Goal: Information Seeking & Learning: Learn about a topic

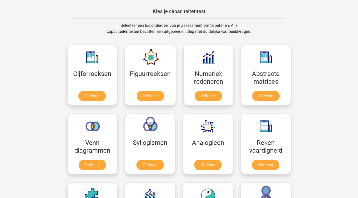
scroll to position [186, 0]
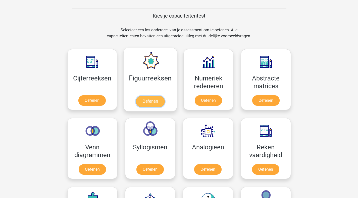
click at [148, 96] on link "Oefenen" at bounding box center [150, 101] width 29 height 11
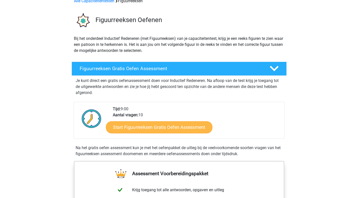
scroll to position [27, 0]
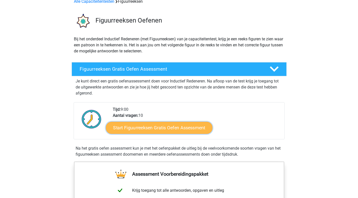
click at [143, 128] on link "Start Figuurreeksen Gratis Oefen Assessment" at bounding box center [159, 128] width 106 height 12
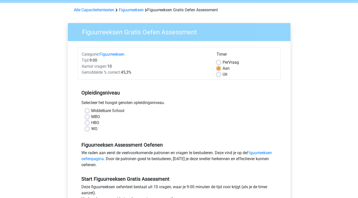
scroll to position [23, 0]
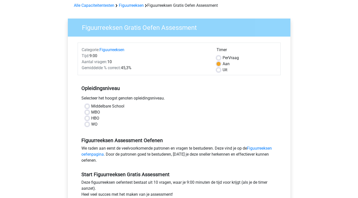
click at [91, 106] on label "Middelbare School" at bounding box center [107, 106] width 33 height 6
click at [86, 106] on input "Middelbare School" at bounding box center [87, 105] width 4 height 5
radio input "true"
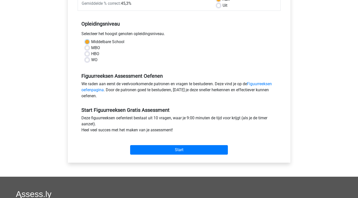
scroll to position [88, 0]
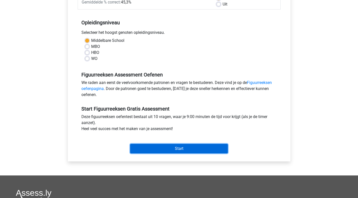
click at [148, 146] on input "Start" at bounding box center [179, 149] width 98 height 10
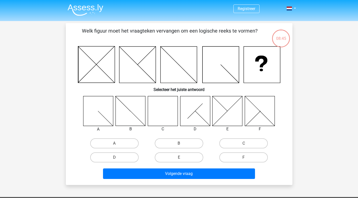
click at [197, 121] on icon at bounding box center [195, 111] width 30 height 30
click at [114, 161] on label "D" at bounding box center [114, 158] width 48 height 10
click at [114, 161] on input "D" at bounding box center [115, 159] width 3 height 3
radio input "true"
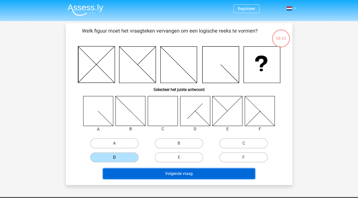
click at [145, 175] on button "Volgende vraag" at bounding box center [179, 174] width 152 height 11
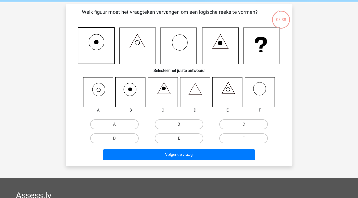
scroll to position [18, 0]
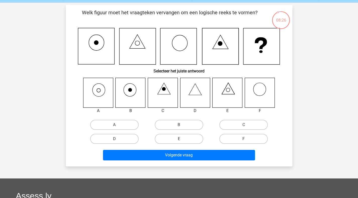
click at [101, 92] on icon at bounding box center [98, 93] width 30 height 30
click at [119, 123] on label "A" at bounding box center [114, 125] width 48 height 10
click at [118, 125] on input "A" at bounding box center [115, 126] width 3 height 3
radio input "true"
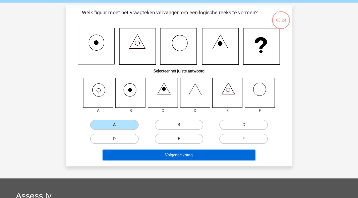
click at [139, 156] on button "Volgende vraag" at bounding box center [179, 155] width 152 height 11
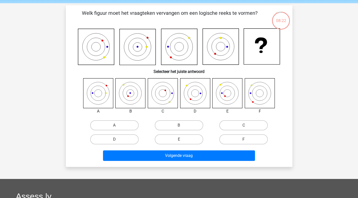
scroll to position [16, 0]
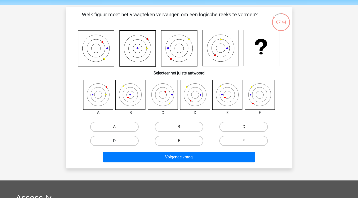
click at [132, 141] on label "D" at bounding box center [114, 141] width 48 height 10
click at [118, 141] on input "D" at bounding box center [115, 142] width 3 height 3
radio input "true"
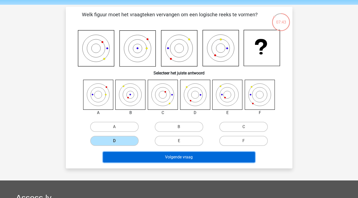
click at [144, 155] on button "Volgende vraag" at bounding box center [179, 157] width 152 height 11
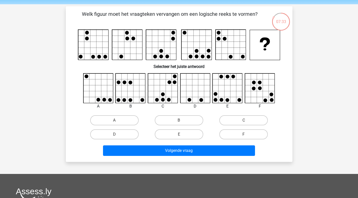
scroll to position [15, 0]
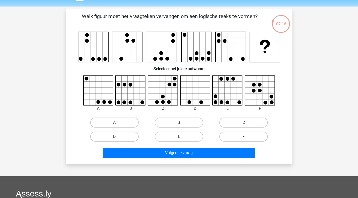
click at [221, 135] on label "F" at bounding box center [243, 137] width 48 height 10
click at [244, 137] on input "F" at bounding box center [245, 138] width 3 height 3
radio input "true"
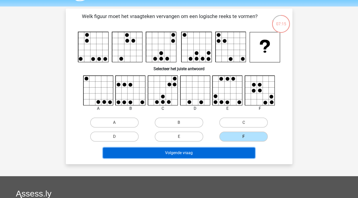
click at [216, 152] on button "Volgende vraag" at bounding box center [179, 153] width 152 height 11
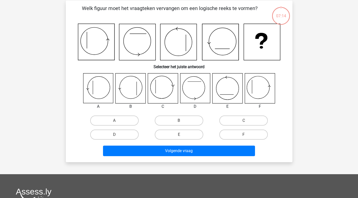
scroll to position [23, 0]
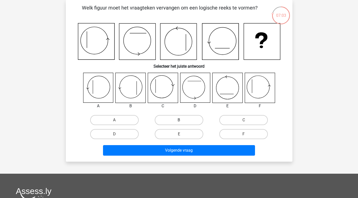
click at [179, 123] on label "B" at bounding box center [179, 120] width 48 height 10
click at [179, 123] on input "B" at bounding box center [180, 121] width 3 height 3
radio input "true"
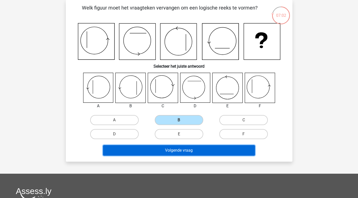
click at [176, 148] on button "Volgende vraag" at bounding box center [179, 150] width 152 height 11
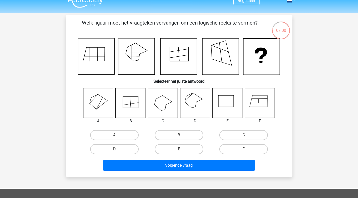
scroll to position [7, 0]
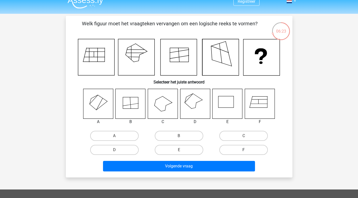
click at [241, 148] on label "F" at bounding box center [243, 150] width 48 height 10
click at [244, 150] on input "F" at bounding box center [245, 151] width 3 height 3
radio input "true"
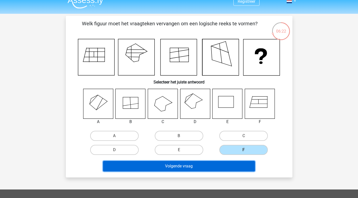
click at [226, 168] on button "Volgende vraag" at bounding box center [179, 166] width 152 height 11
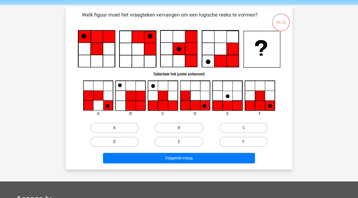
scroll to position [16, 0]
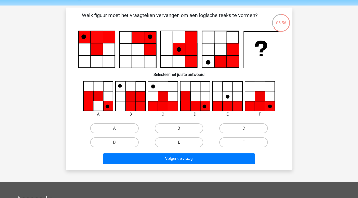
click at [130, 130] on label "A" at bounding box center [114, 129] width 48 height 10
click at [118, 130] on input "A" at bounding box center [115, 130] width 3 height 3
radio input "true"
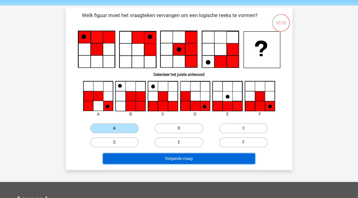
click at [146, 159] on button "Volgende vraag" at bounding box center [179, 159] width 152 height 11
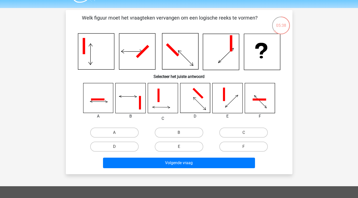
scroll to position [14, 0]
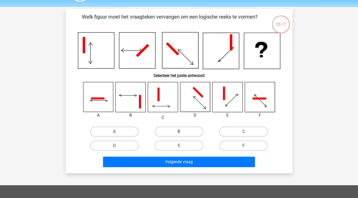
click at [173, 134] on label "B" at bounding box center [179, 132] width 48 height 10
click at [179, 134] on input "B" at bounding box center [180, 133] width 3 height 3
radio input "true"
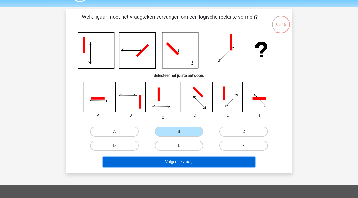
click at [169, 165] on button "Volgende vraag" at bounding box center [179, 162] width 152 height 11
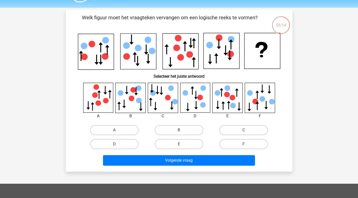
scroll to position [13, 0]
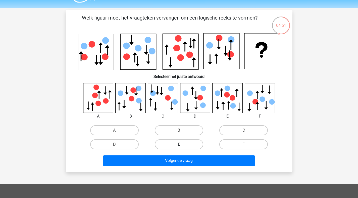
click at [176, 143] on label "E" at bounding box center [179, 145] width 48 height 10
click at [179, 145] on input "E" at bounding box center [180, 146] width 3 height 3
radio input "true"
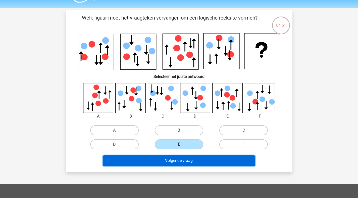
click at [174, 162] on button "Volgende vraag" at bounding box center [179, 161] width 152 height 11
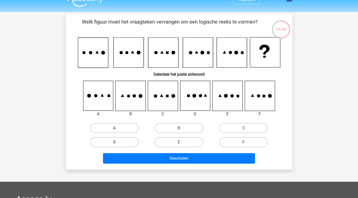
scroll to position [12, 0]
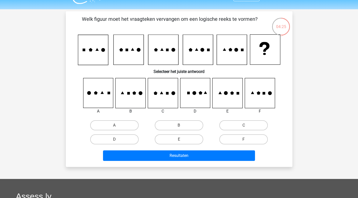
click at [244, 140] on input "F" at bounding box center [245, 141] width 3 height 3
radio input "true"
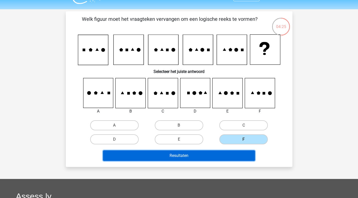
click at [229, 155] on button "Resultaten" at bounding box center [179, 156] width 152 height 11
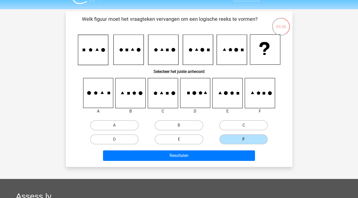
scroll to position [0, 0]
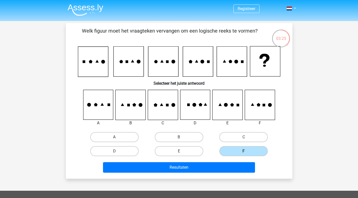
click at [81, 7] on img at bounding box center [86, 10] width 36 height 12
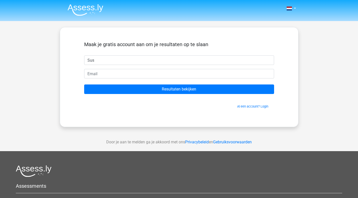
type input "[PERSON_NAME]"
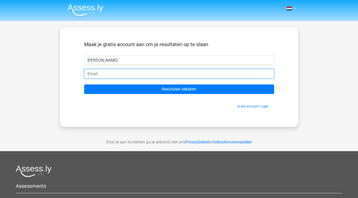
click at [122, 77] on input "email" at bounding box center [179, 74] width 190 height 10
type input "[EMAIL_ADDRESS][DOMAIN_NAME]"
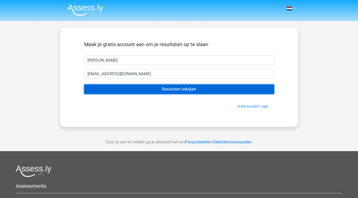
click at [138, 88] on input "Resultaten bekijken" at bounding box center [179, 90] width 190 height 10
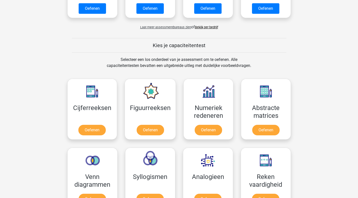
scroll to position [152, 0]
